Goal: Task Accomplishment & Management: Use online tool/utility

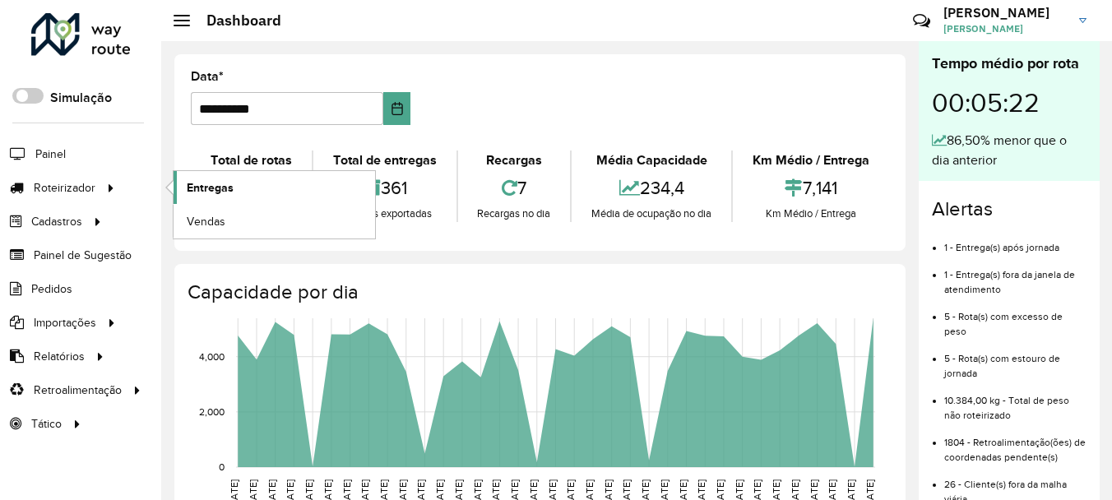
click at [210, 204] on link "Entregas" at bounding box center [275, 187] width 202 height 33
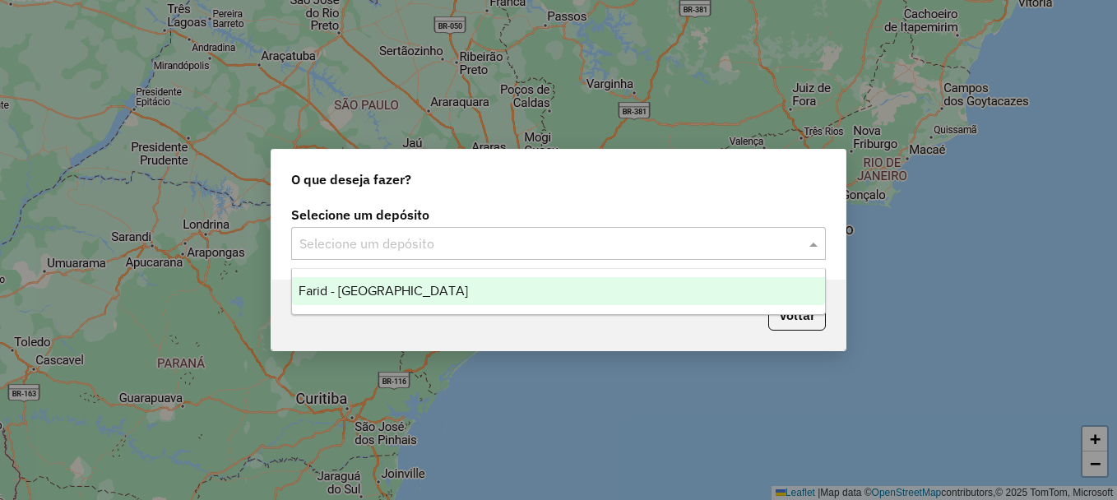
click at [628, 258] on div "Selecione um depósito" at bounding box center [558, 243] width 535 height 33
click at [512, 274] on ng-dropdown-panel "Farid - [GEOGRAPHIC_DATA]" at bounding box center [558, 291] width 535 height 47
click at [500, 284] on div "Farid - [GEOGRAPHIC_DATA]" at bounding box center [558, 291] width 533 height 28
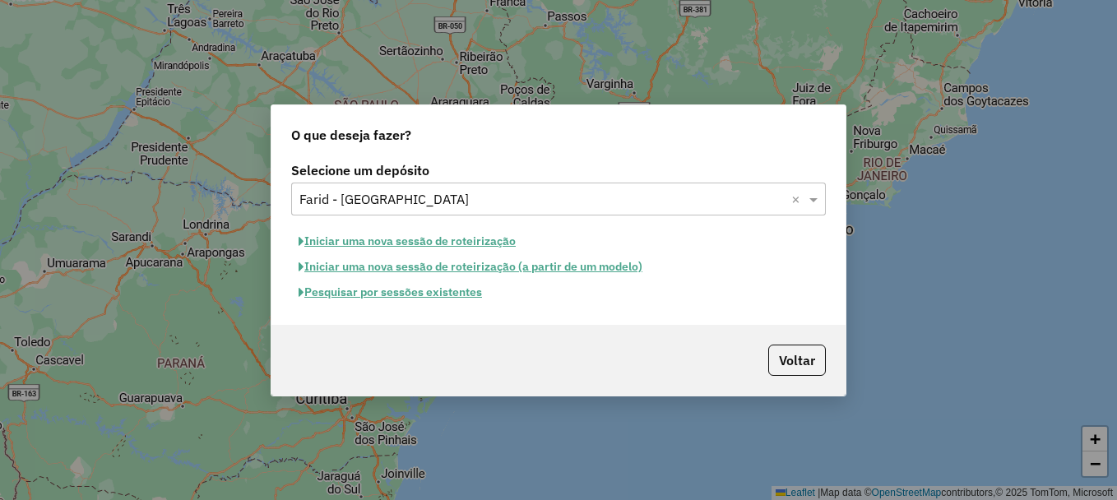
click at [480, 295] on button "Pesquisar por sessões existentes" at bounding box center [390, 293] width 198 height 26
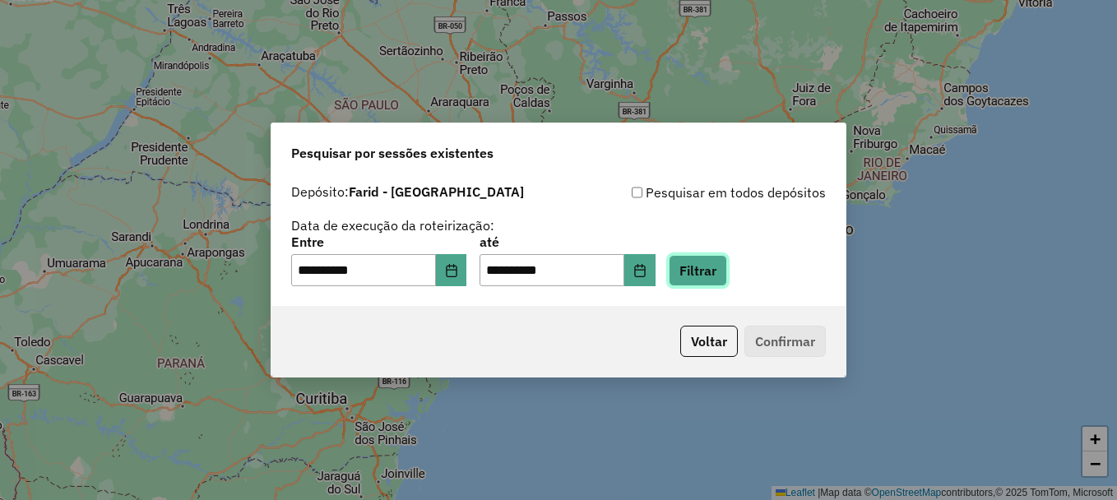
click at [712, 263] on button "Filtrar" at bounding box center [698, 270] width 58 height 31
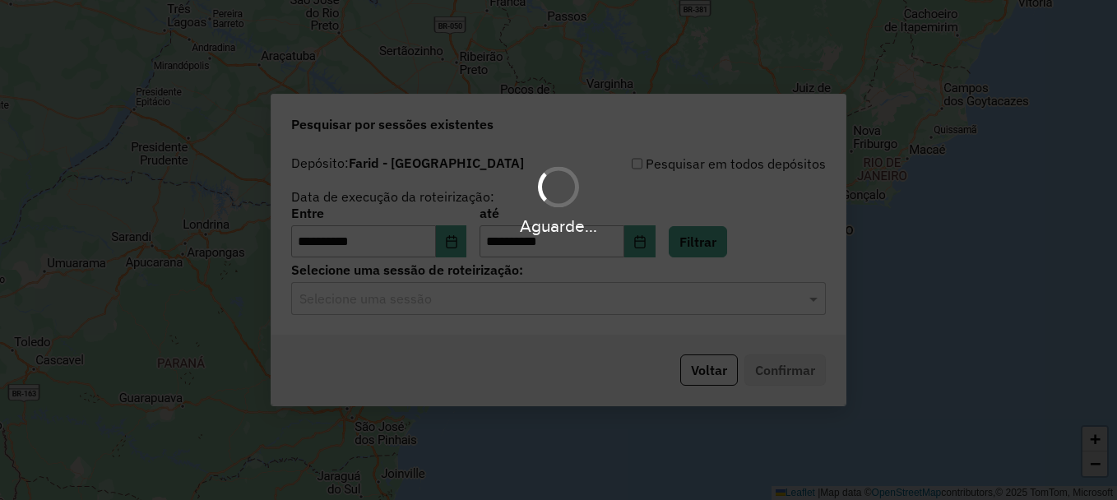
click at [589, 295] on input "text" at bounding box center [541, 300] width 485 height 20
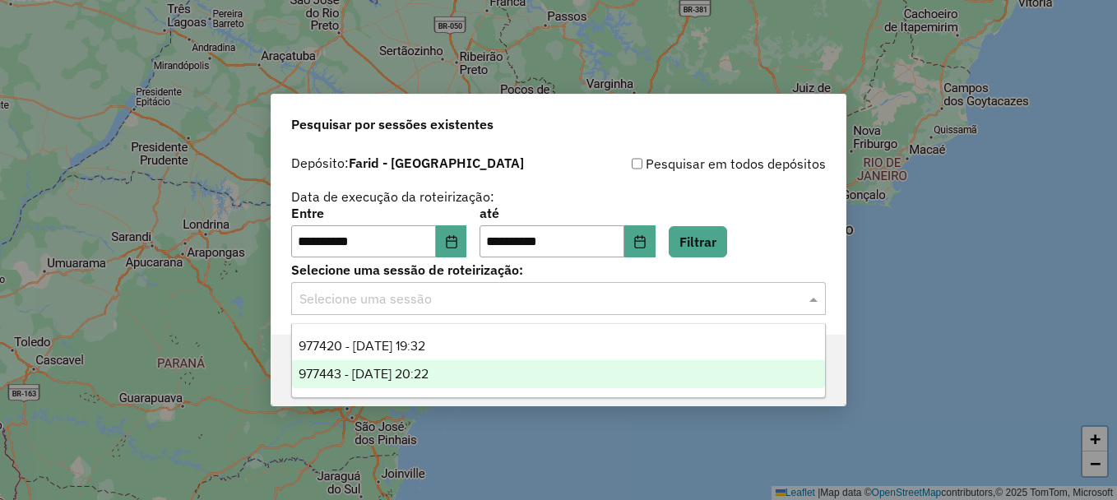
click at [398, 378] on span "977443 - 11/08/2025 20:22" at bounding box center [364, 374] width 130 height 14
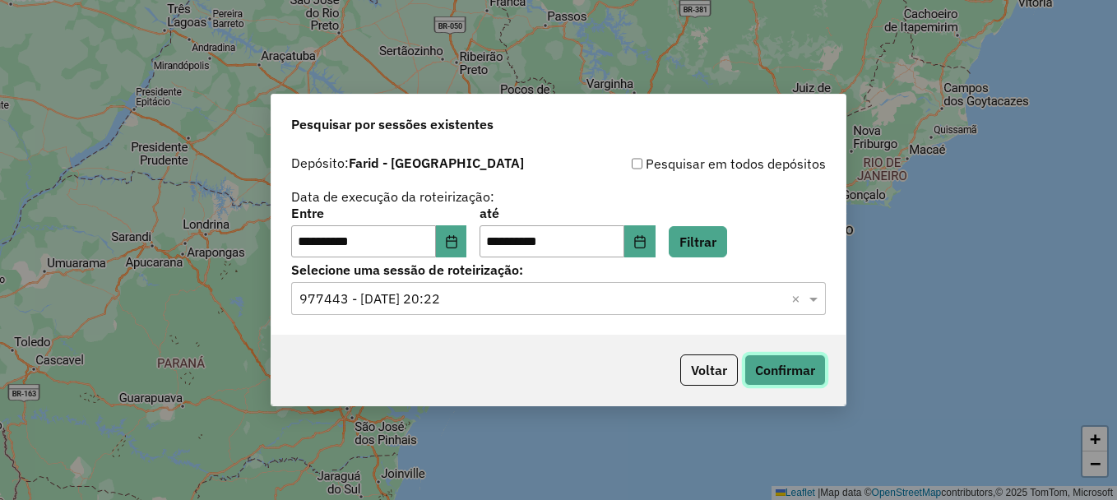
click at [814, 377] on button "Confirmar" at bounding box center [785, 370] width 81 height 31
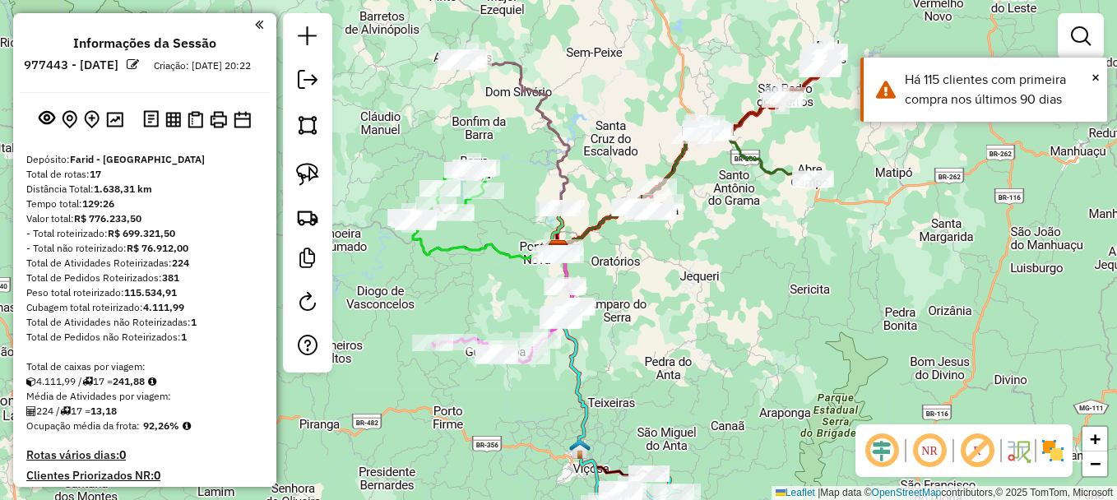
click at [672, 273] on div "Janela de atendimento Grade de atendimento Capacidade Transportadoras Veículos …" at bounding box center [558, 250] width 1117 height 500
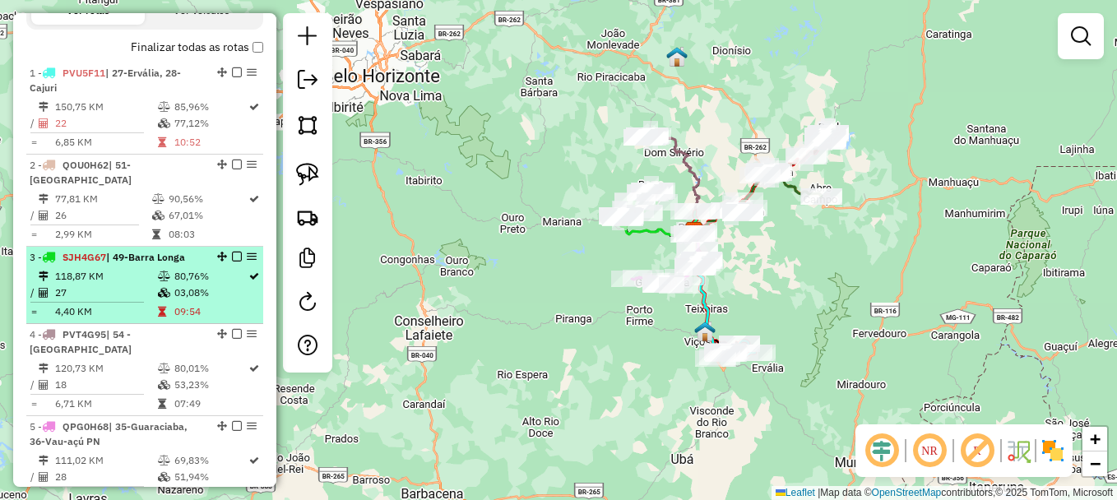
scroll to position [576, 0]
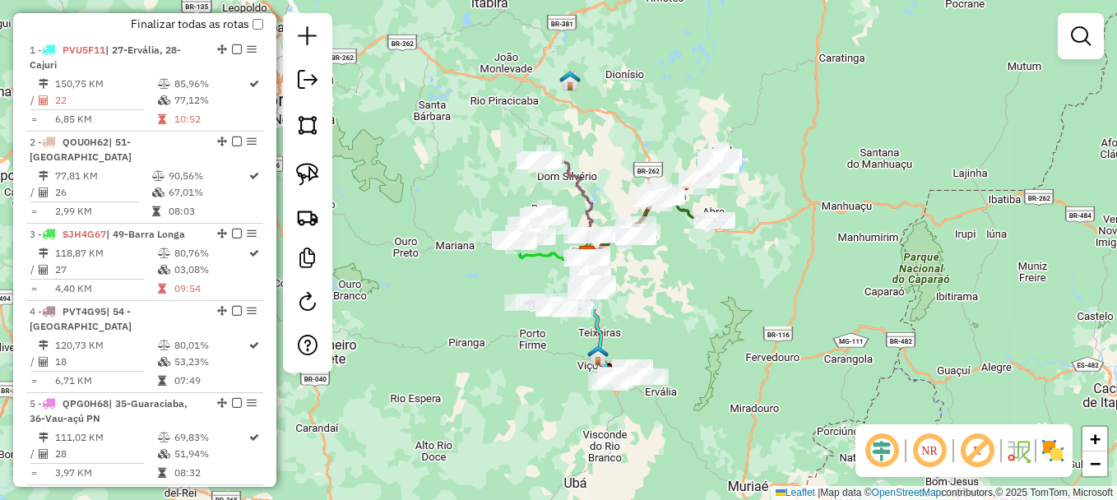
drag, startPoint x: 803, startPoint y: 259, endPoint x: 685, endPoint y: 282, distance: 119.9
click at [686, 282] on div "Janela de atendimento Grade de atendimento Capacidade Transportadoras Veículos …" at bounding box center [558, 250] width 1117 height 500
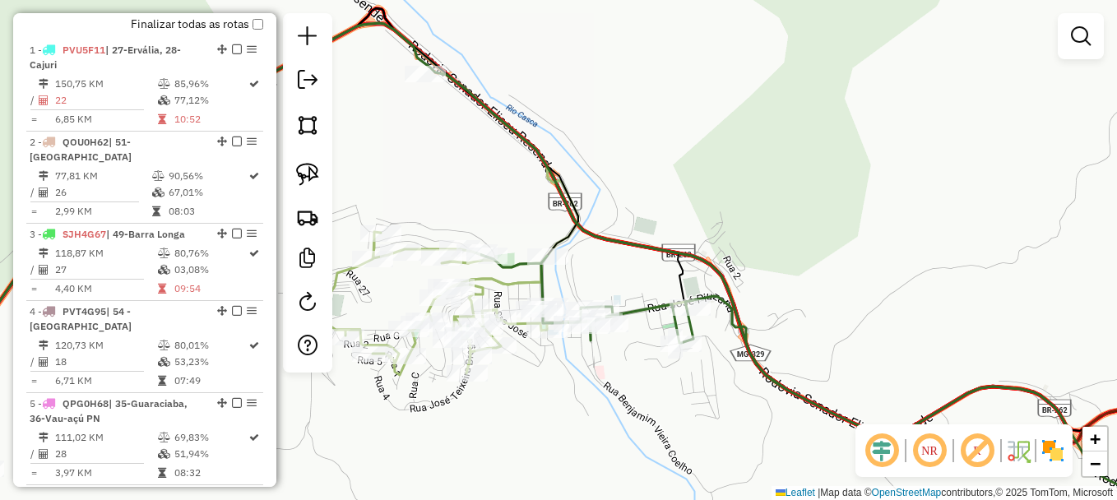
click at [576, 429] on div "Janela de atendimento Grade de atendimento Capacidade Transportadoras Veículos …" at bounding box center [558, 250] width 1117 height 500
click at [745, 190] on div "Rota 11 - Placa TEJ8B42 28618 - SUPER ENTRE RIOS RIO Janela de atendimento Grad…" at bounding box center [558, 250] width 1117 height 500
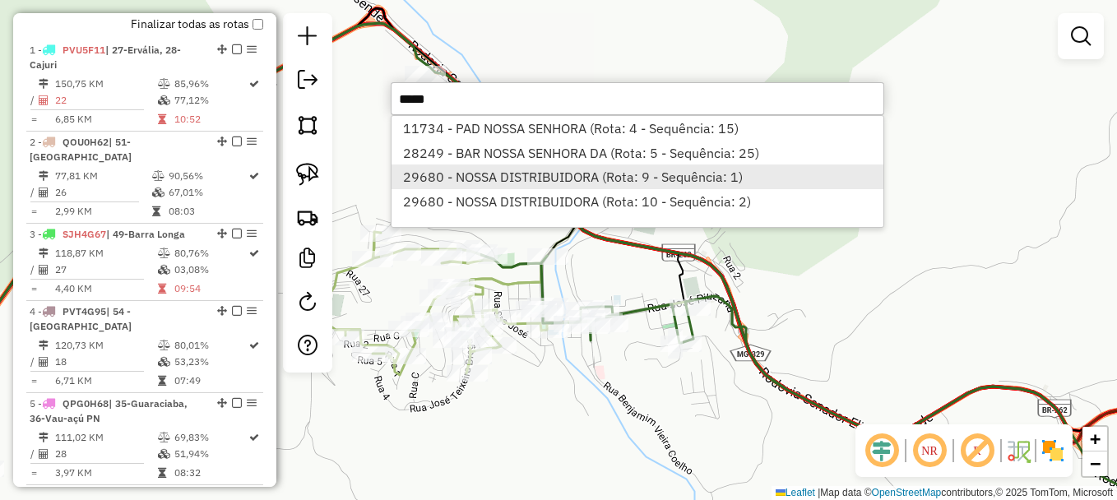
type input "*****"
click at [618, 187] on li "29680 - NOSSA DISTRIBUIDORA (Rota: 9 - Sequência: 1)" at bounding box center [638, 177] width 492 height 25
select select "**********"
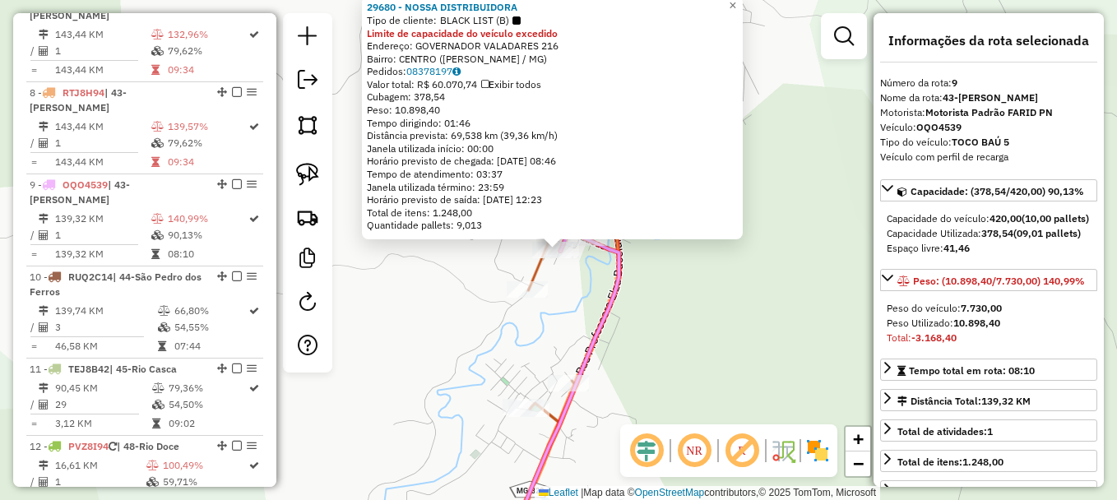
scroll to position [1265, 0]
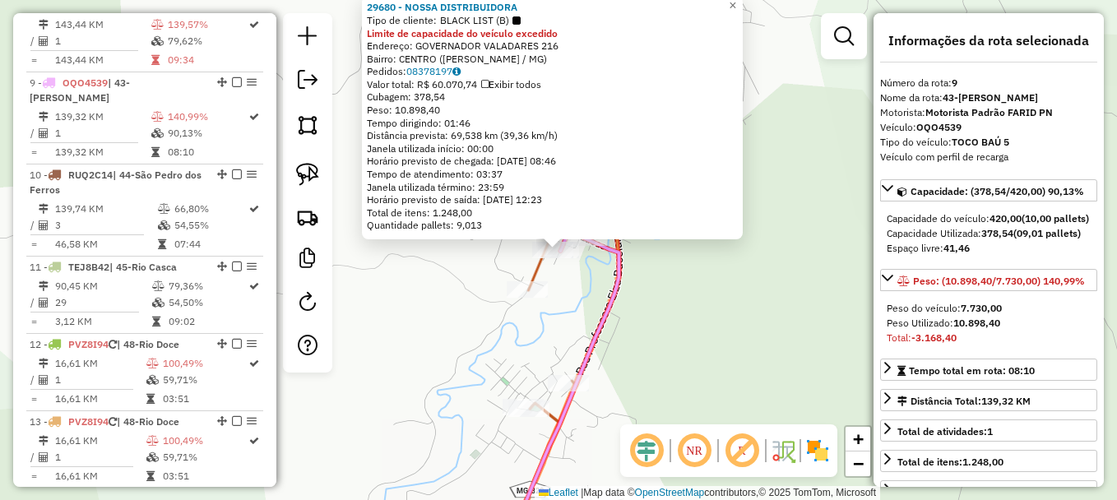
click at [581, 318] on div "29680 - NOSSA DISTRIBUIDORA Tipo de cliente: BLACK LIST (B) Limite de capacidad…" at bounding box center [558, 250] width 1117 height 500
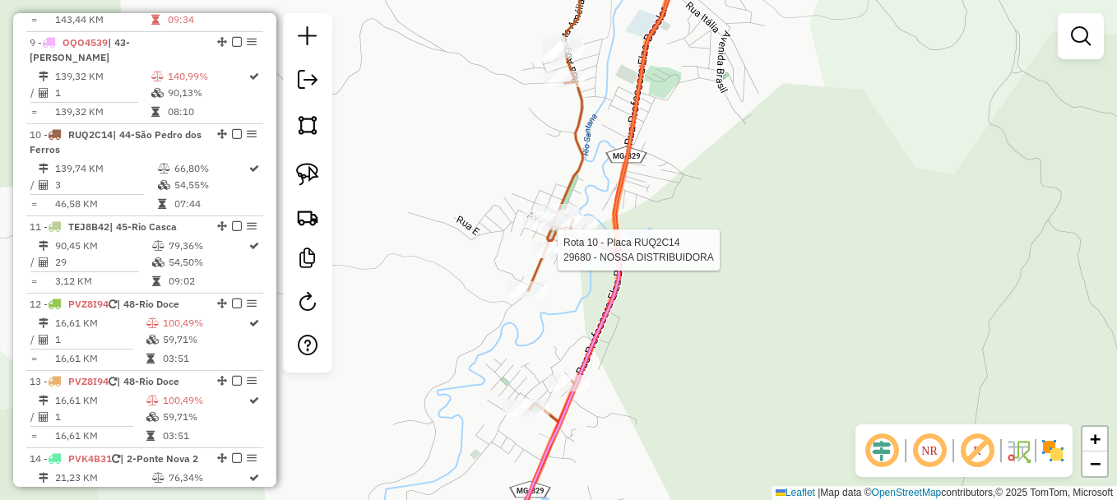
select select "**********"
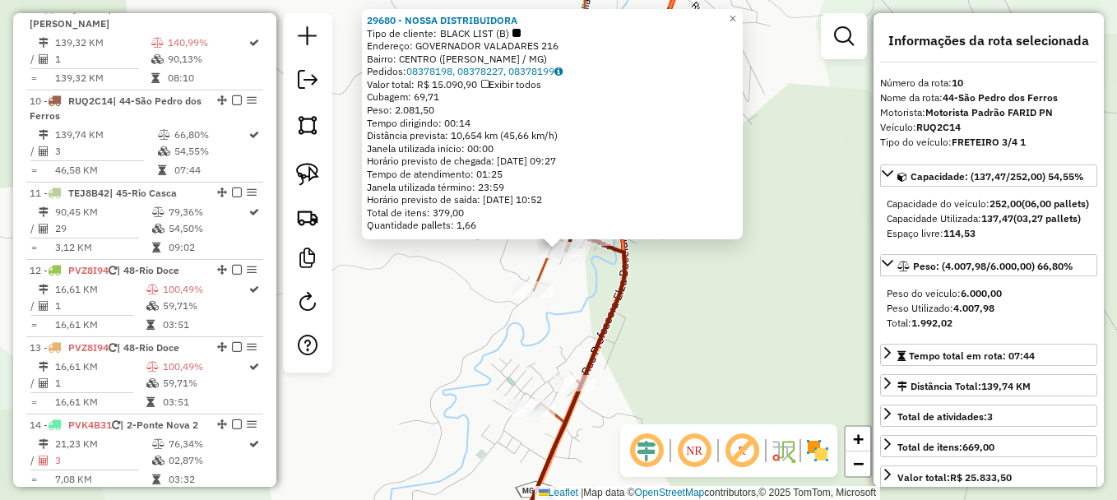
scroll to position [1343, 0]
click at [473, 22] on strong "29680 - NOSSA DISTRIBUIDORA" at bounding box center [442, 20] width 151 height 12
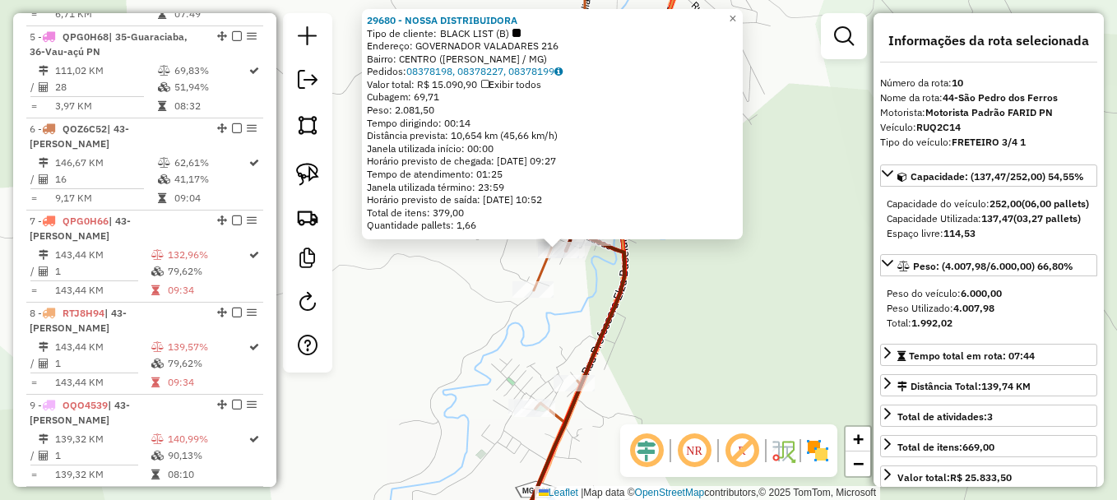
scroll to position [931, 0]
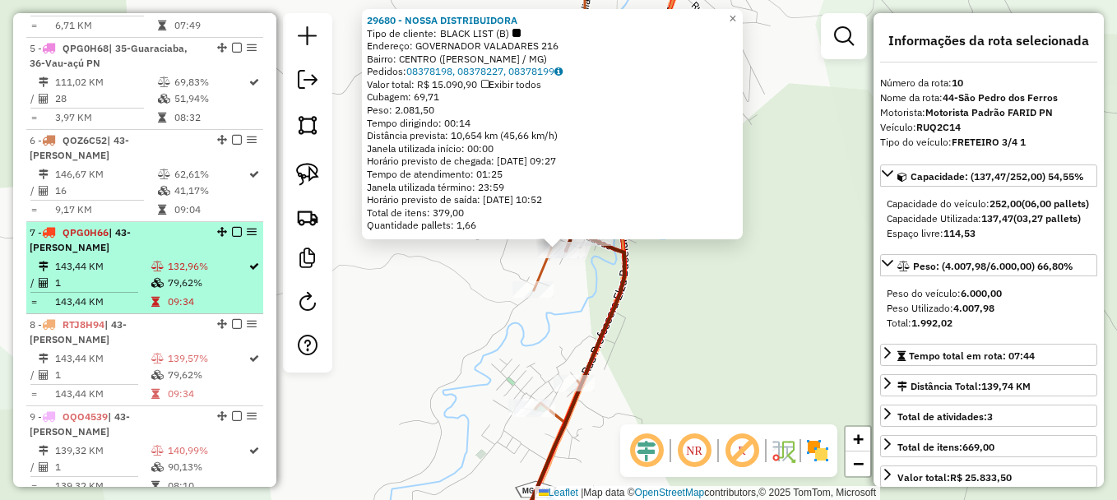
click at [167, 258] on td "132,96%" at bounding box center [207, 266] width 81 height 16
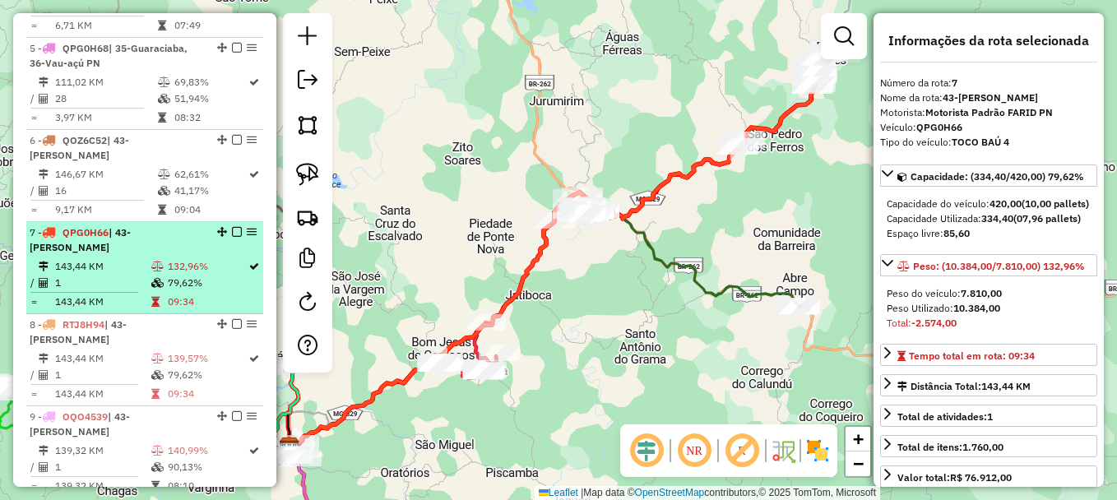
click at [177, 258] on td "132,96%" at bounding box center [207, 266] width 81 height 16
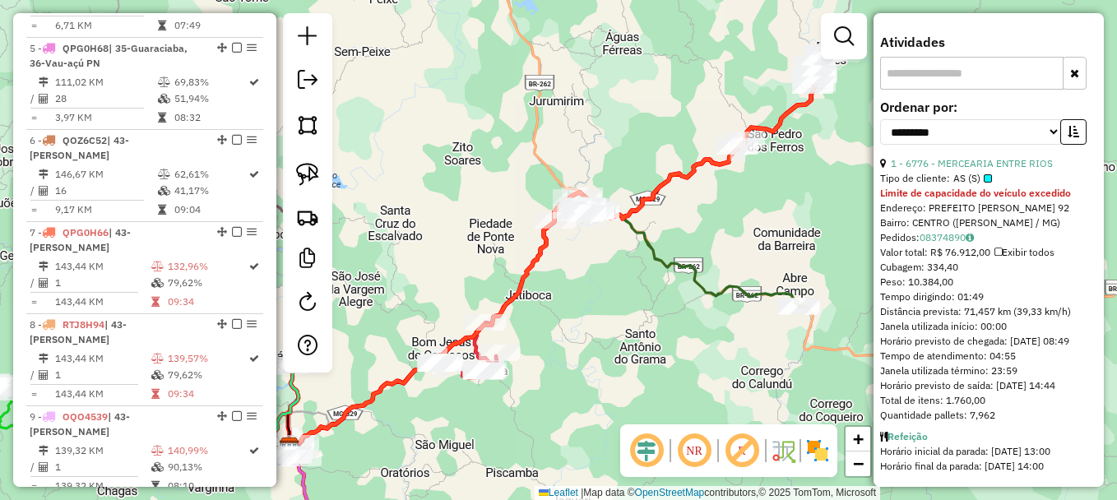
scroll to position [551, 0]
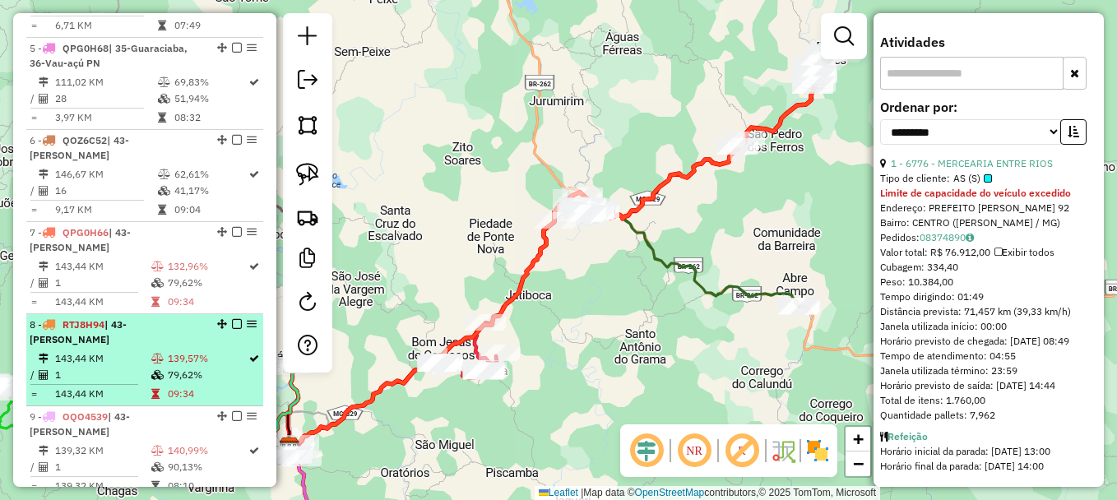
click at [127, 318] on span "| 43-[PERSON_NAME]" at bounding box center [78, 331] width 97 height 27
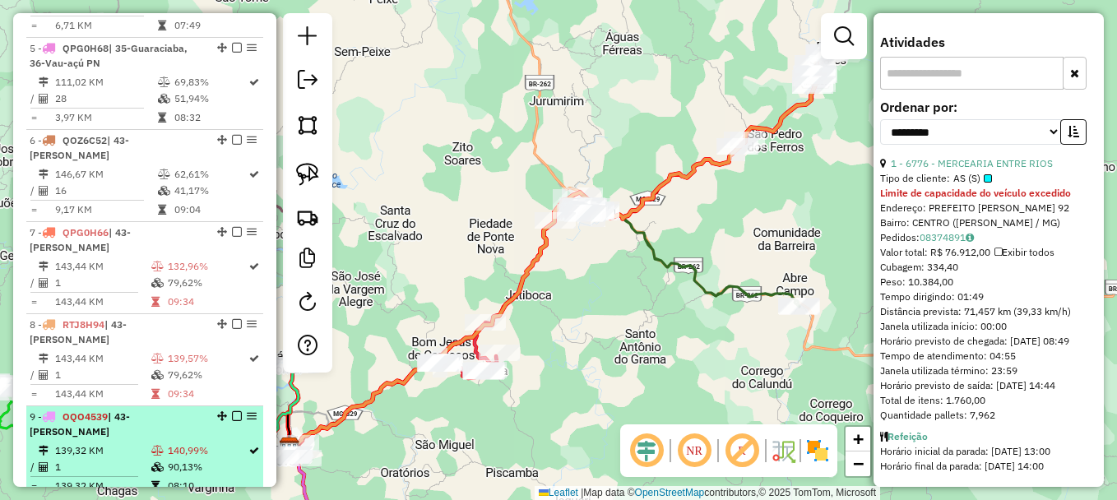
click at [137, 443] on td "139,32 KM" at bounding box center [102, 451] width 96 height 16
